Goal: Obtain resource: Download file/media

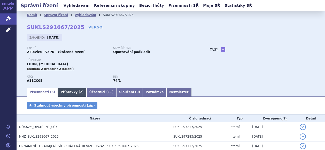
click at [65, 92] on link "Přípravky ( 2 )" at bounding box center [72, 92] width 29 height 9
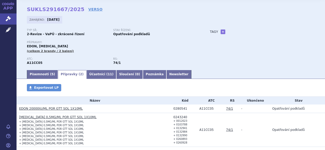
scroll to position [26, 0]
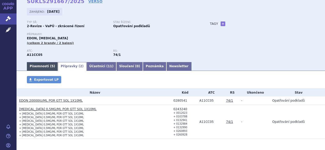
click at [35, 66] on link "Písemnosti ( 5 )" at bounding box center [42, 66] width 31 height 9
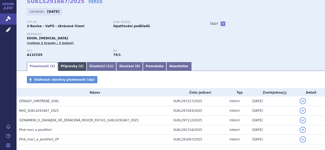
click at [63, 67] on link "Přípravky ( 2 )" at bounding box center [72, 66] width 29 height 9
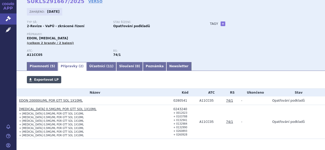
click at [45, 80] on span "Exportovat LP" at bounding box center [46, 80] width 25 height 4
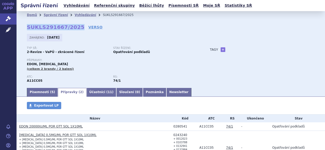
drag, startPoint x: 26, startPoint y: 26, endPoint x: 74, endPoint y: 29, distance: 47.9
click at [74, 29] on div "Domů Správní řízení Vyhledávání SUKLS291667/2025 SUKLS291667/2025 VERSO [GEOGRA…" at bounding box center [171, 53] width 308 height 68
copy strong "SUKLS291667/2025"
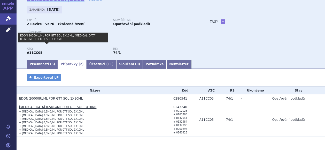
scroll to position [20, 0]
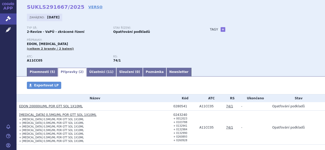
click at [38, 68] on ul "Písemnosti ( 5 ) Přípravky ( 2 ) Účastníci ( 11 ) Sloučení ( 0 ) Poznámka Newsl…" at bounding box center [171, 71] width 288 height 9
click at [39, 70] on link "Písemnosti ( 5 )" at bounding box center [42, 72] width 31 height 9
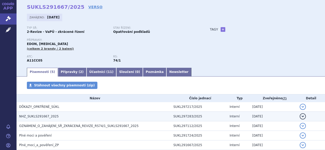
click at [43, 114] on h3 "NHZ_SUKLS291667_2025" at bounding box center [95, 116] width 152 height 5
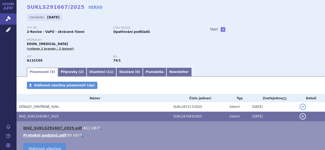
click at [50, 126] on link "NHZ_SUKLS291667_2025.pdf" at bounding box center [52, 128] width 59 height 4
